Goal: Information Seeking & Learning: Learn about a topic

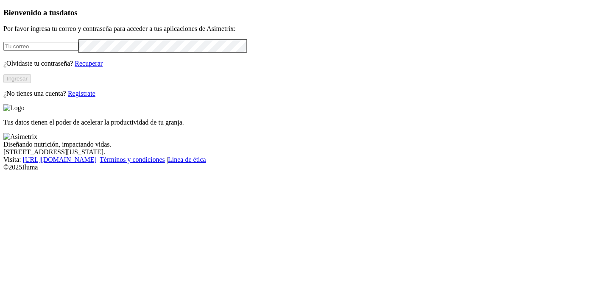
click at [111, 53] on form at bounding box center [301, 46] width 596 height 14
click at [78, 51] on input "email" at bounding box center [40, 46] width 75 height 9
type input "[PERSON_NAME][EMAIL_ADDRESS][PERSON_NAME][DOMAIN_NAME]"
click at [31, 83] on button "Ingresar" at bounding box center [17, 78] width 28 height 9
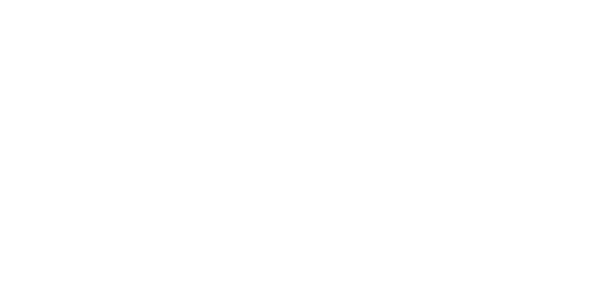
drag, startPoint x: 163, startPoint y: 190, endPoint x: 337, endPoint y: 250, distance: 183.5
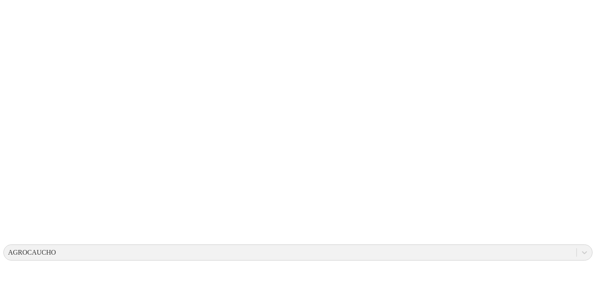
scroll to position [47, 0]
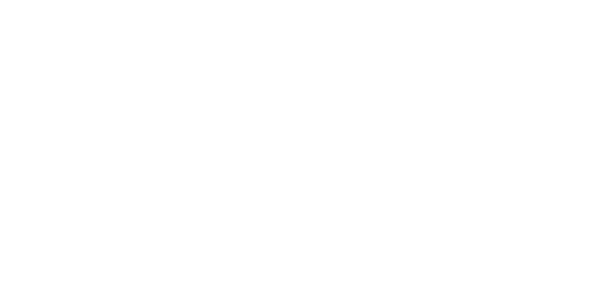
drag, startPoint x: 189, startPoint y: 97, endPoint x: 339, endPoint y: 150, distance: 158.9
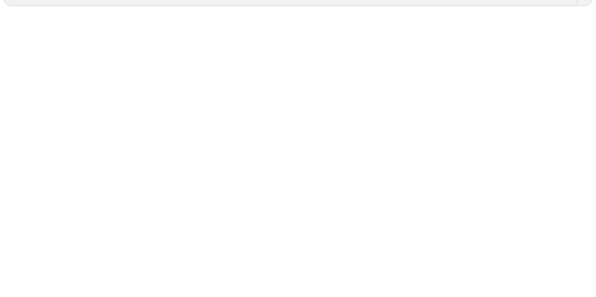
scroll to position [1, 0]
drag, startPoint x: 263, startPoint y: 255, endPoint x: 316, endPoint y: 250, distance: 53.7
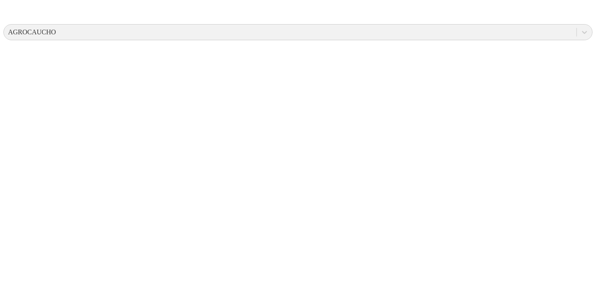
scroll to position [354, 0]
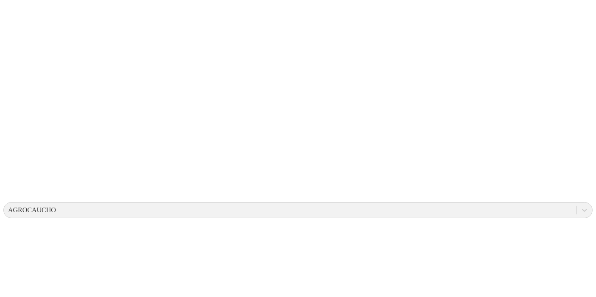
scroll to position [25, 0]
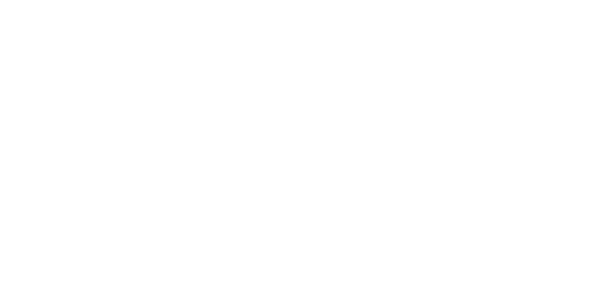
drag, startPoint x: 95, startPoint y: 159, endPoint x: 461, endPoint y: 238, distance: 374.3
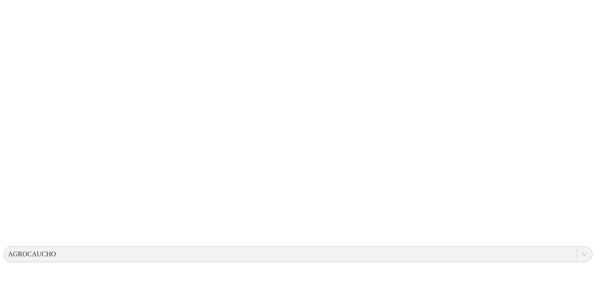
scroll to position [0, 0]
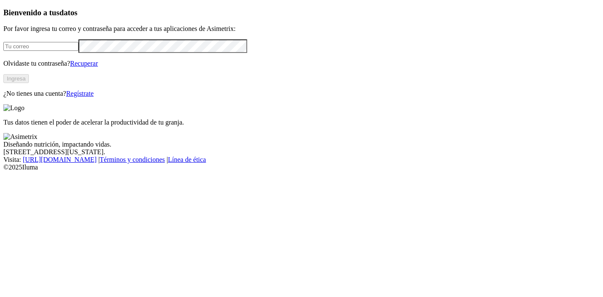
click at [78, 51] on input "email" at bounding box center [40, 46] width 75 height 9
type input "[PERSON_NAME][EMAIL_ADDRESS][PERSON_NAME][DOMAIN_NAME]"
click at [29, 83] on button "Ingresa" at bounding box center [15, 78] width 25 height 9
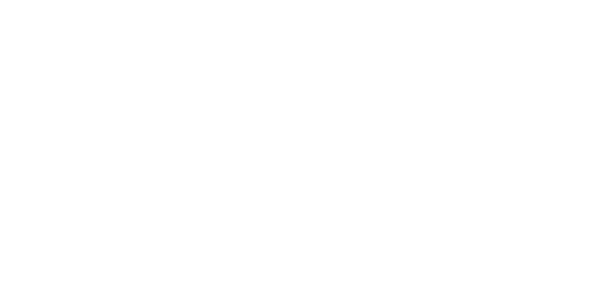
scroll to position [329, 0]
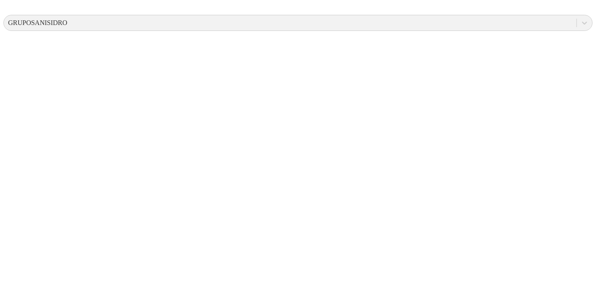
scroll to position [337, 0]
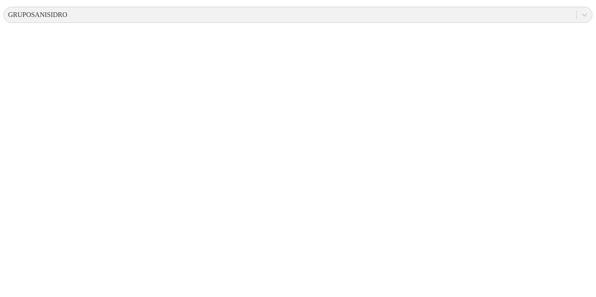
drag, startPoint x: 304, startPoint y: 212, endPoint x: 260, endPoint y: 213, distance: 43.2
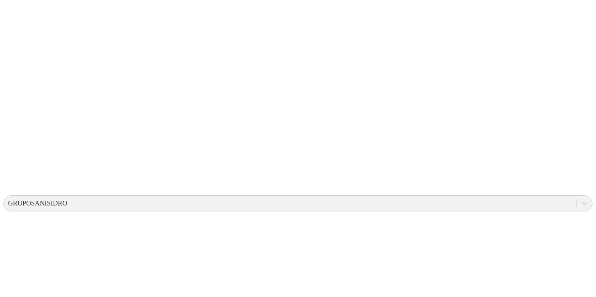
scroll to position [0, 0]
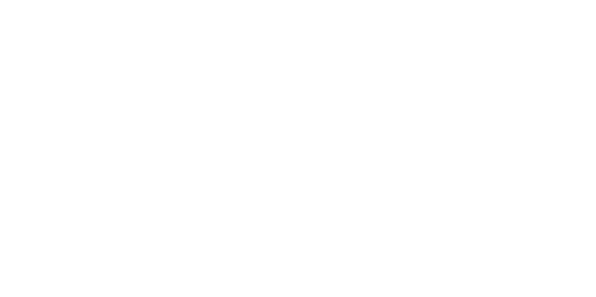
drag, startPoint x: 536, startPoint y: 14, endPoint x: 521, endPoint y: 18, distance: 16.1
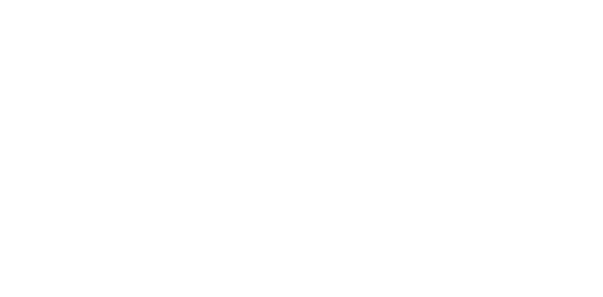
drag, startPoint x: 541, startPoint y: 21, endPoint x: 535, endPoint y: 23, distance: 5.8
